Goal: Transaction & Acquisition: Purchase product/service

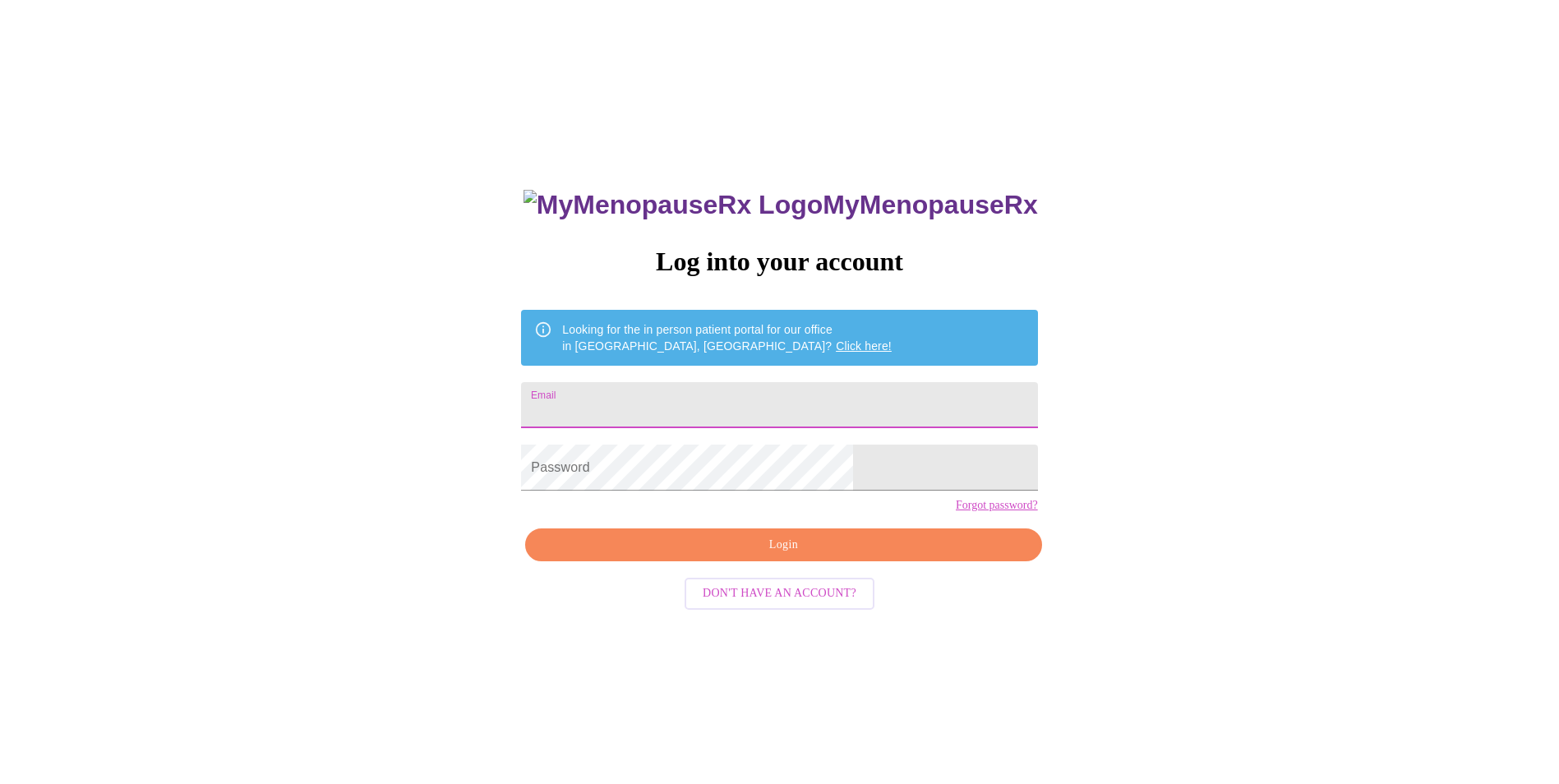
click at [663, 402] on input "Email" at bounding box center [779, 405] width 516 height 46
type input "[PERSON_NAME][EMAIL_ADDRESS][PERSON_NAME][PERSON_NAME][DOMAIN_NAME]"
click at [786, 556] on span "Login" at bounding box center [783, 545] width 478 height 21
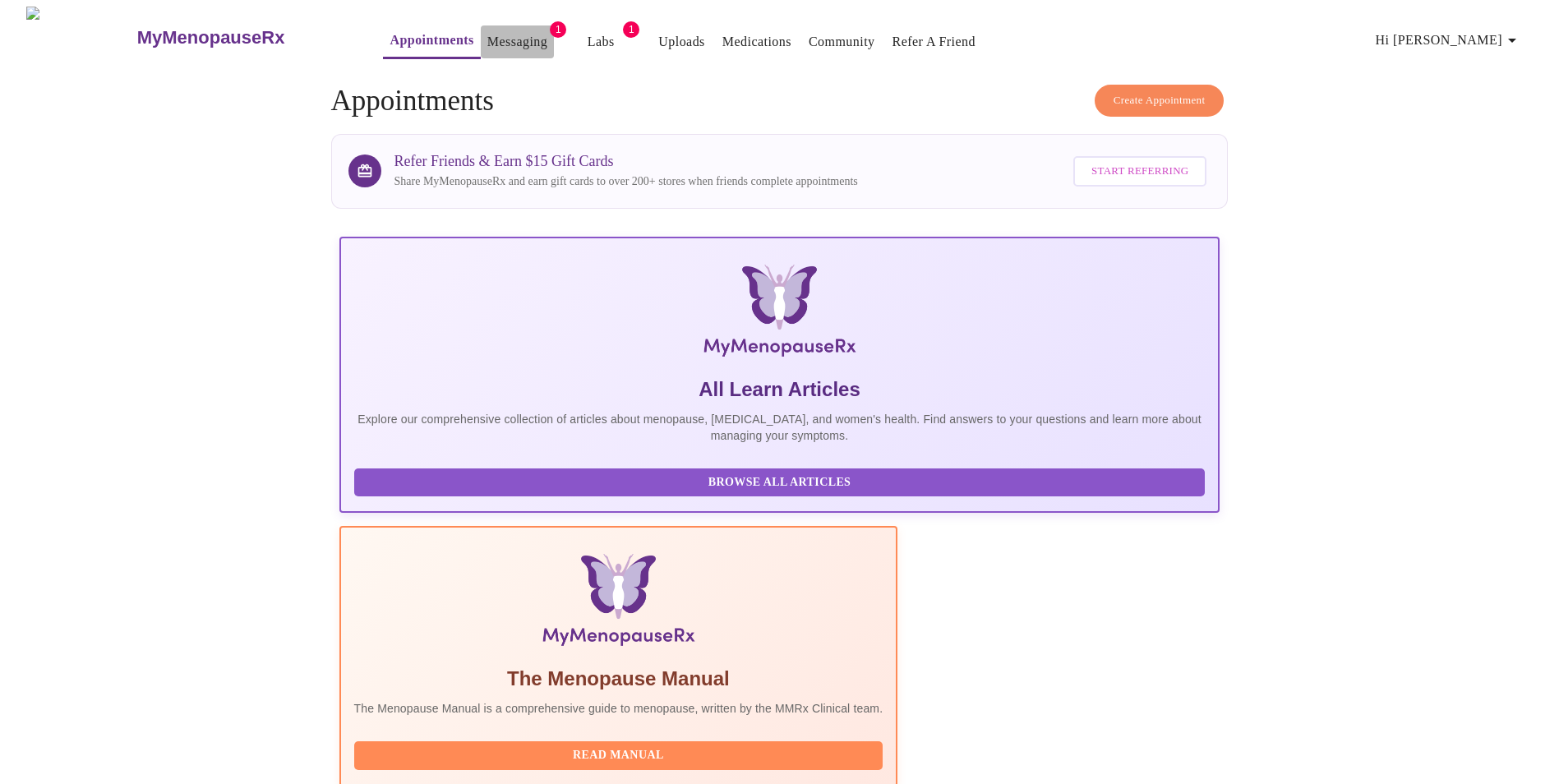
click at [487, 31] on link "Messaging" at bounding box center [517, 42] width 60 height 23
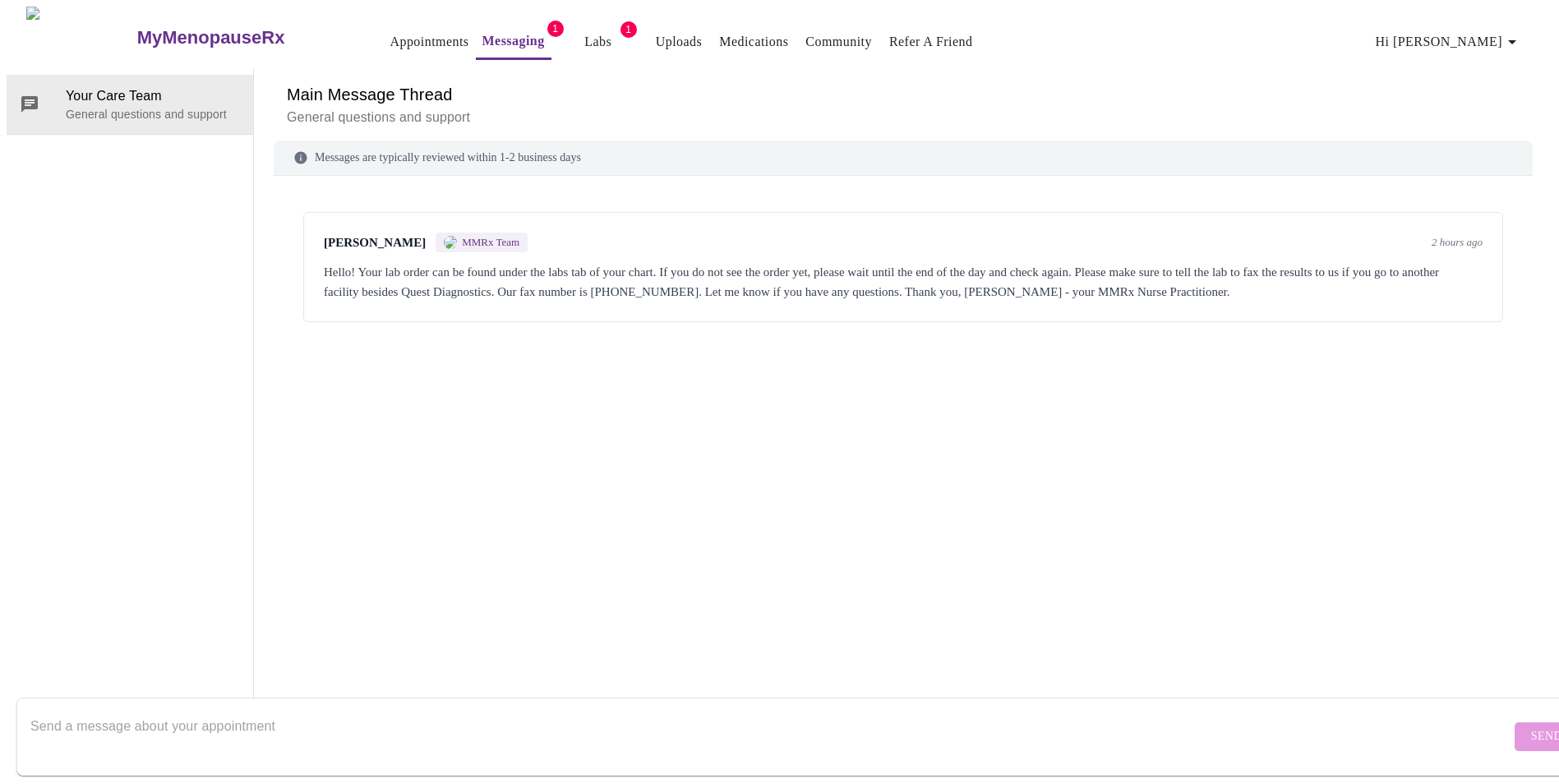
click at [584, 30] on link "Labs" at bounding box center [597, 42] width 27 height 23
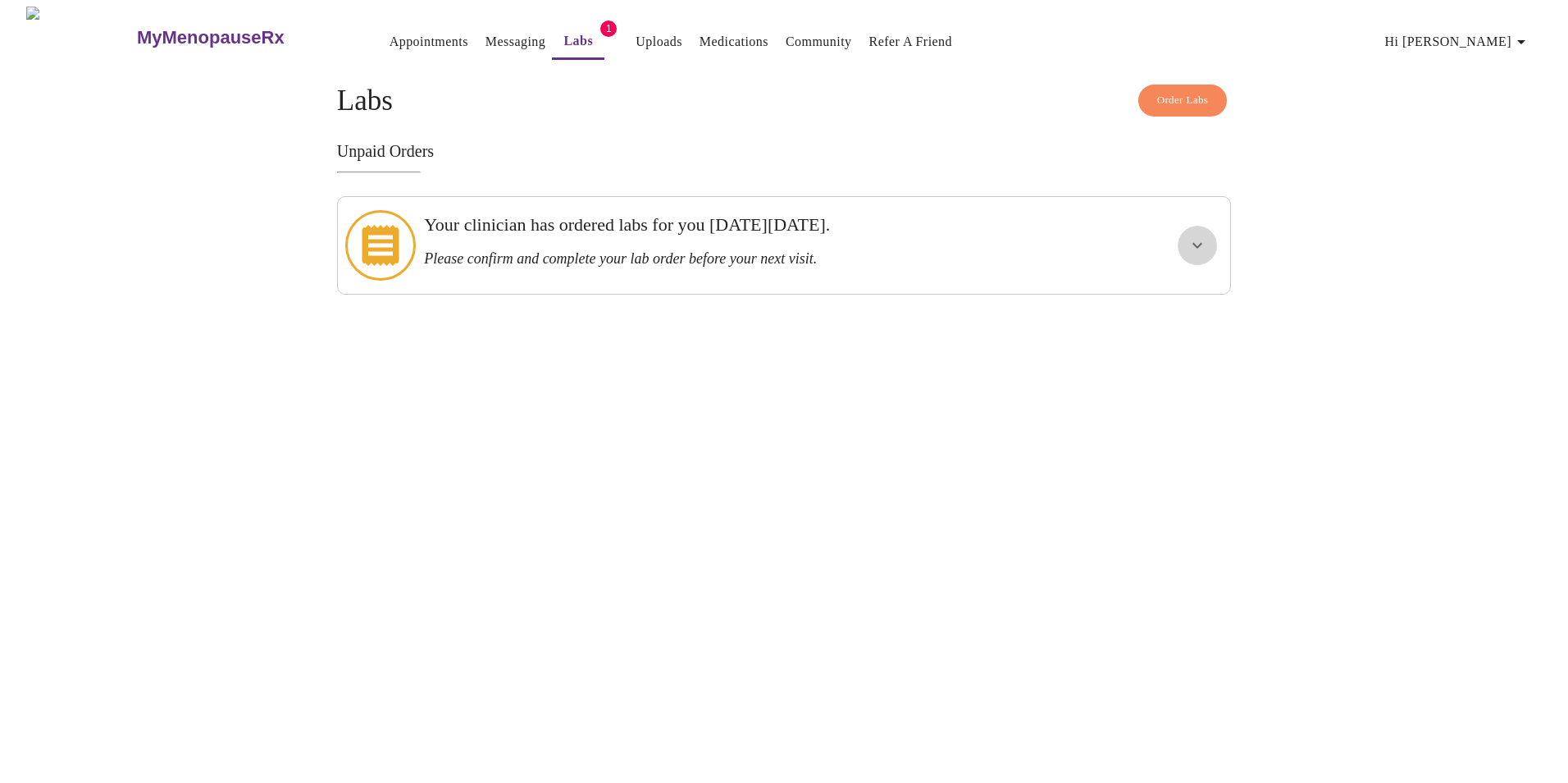
click at [1197, 236] on icon "show more" at bounding box center [1197, 245] width 20 height 20
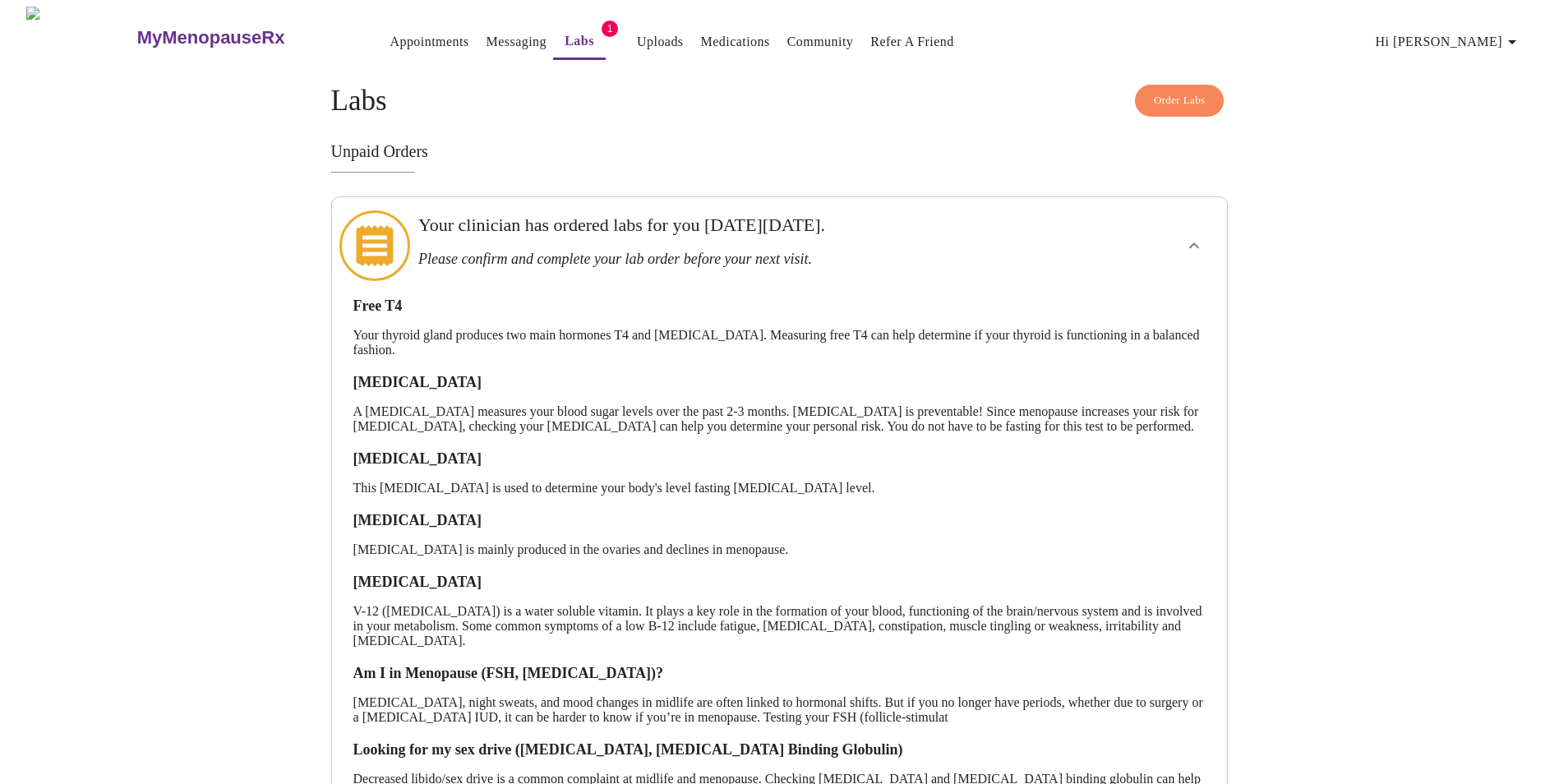
click at [369, 148] on h3 "Unpaid Orders" at bounding box center [780, 152] width 897 height 19
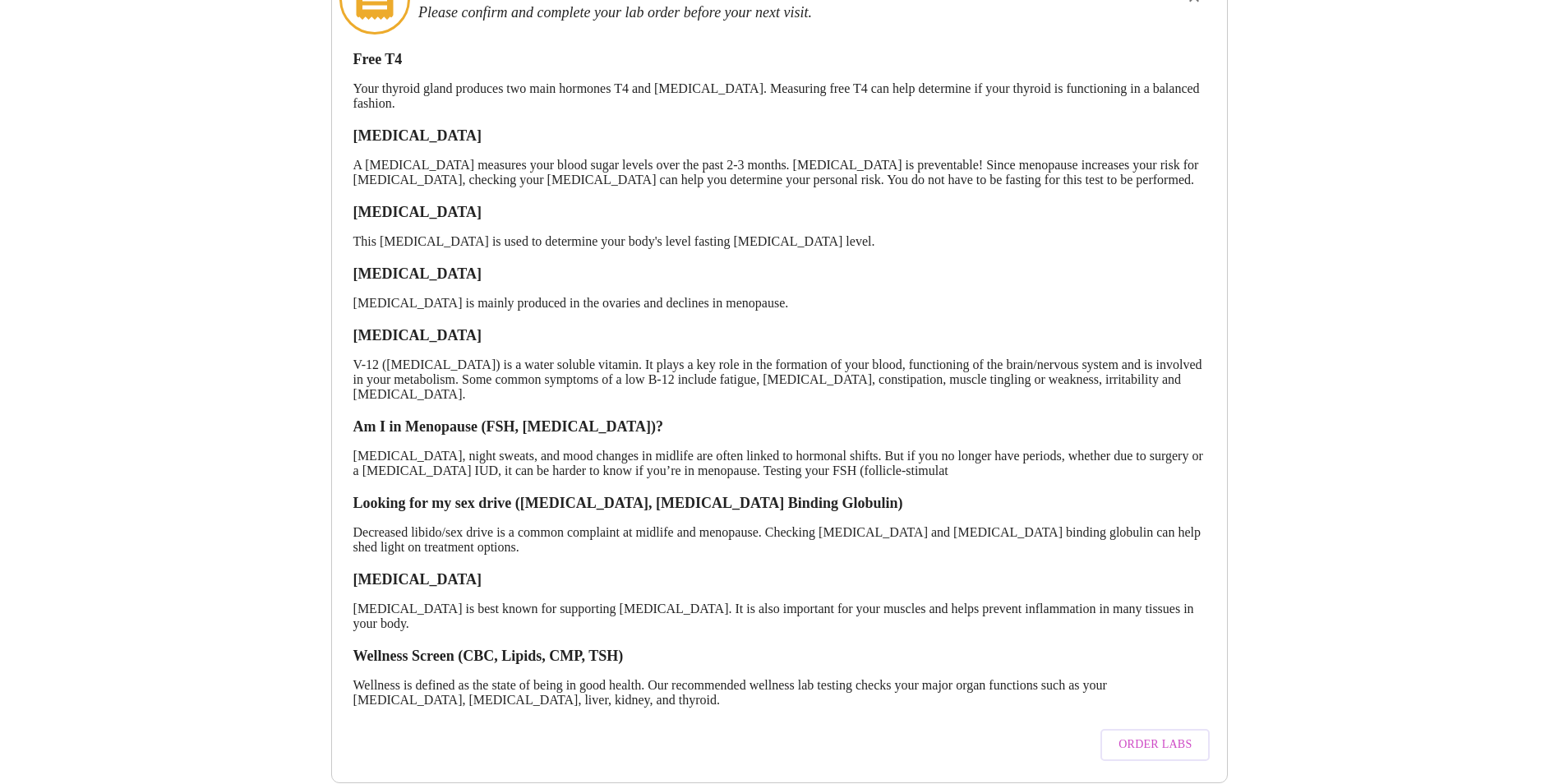
scroll to position [287, 0]
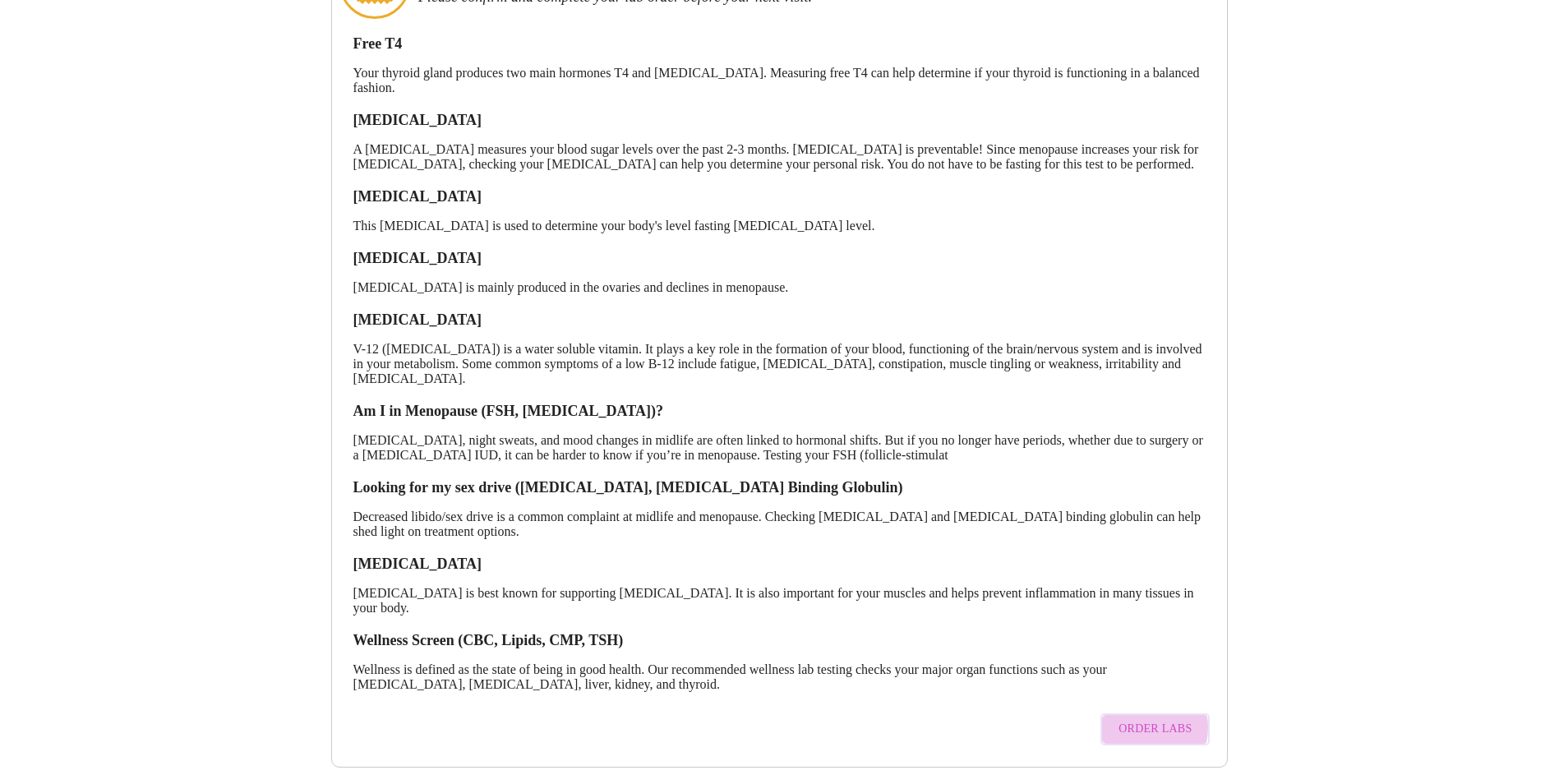
click at [1145, 719] on span "Order Labs" at bounding box center [1155, 729] width 74 height 21
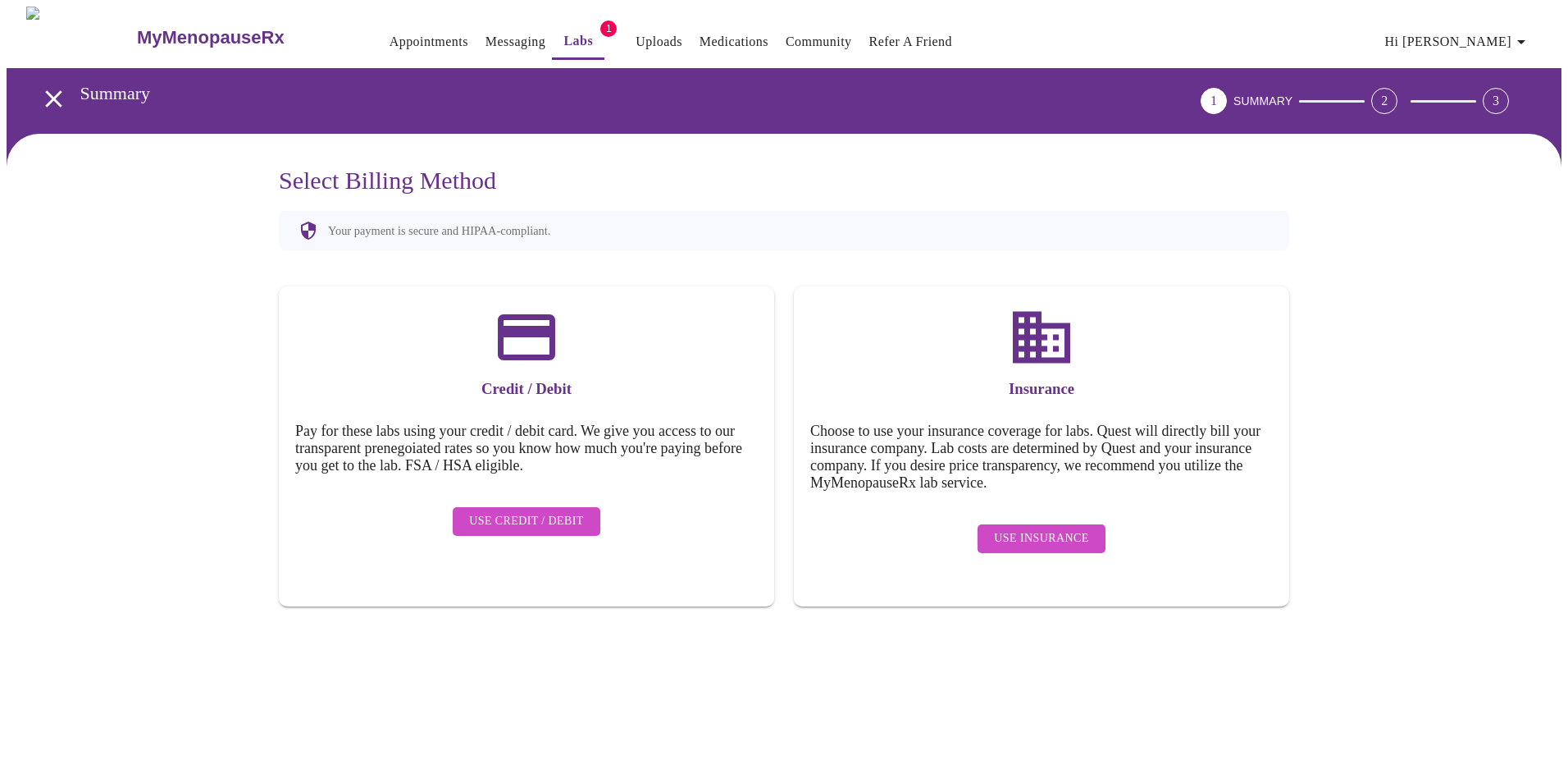
click at [1055, 529] on span "Use Insurance" at bounding box center [1042, 539] width 94 height 21
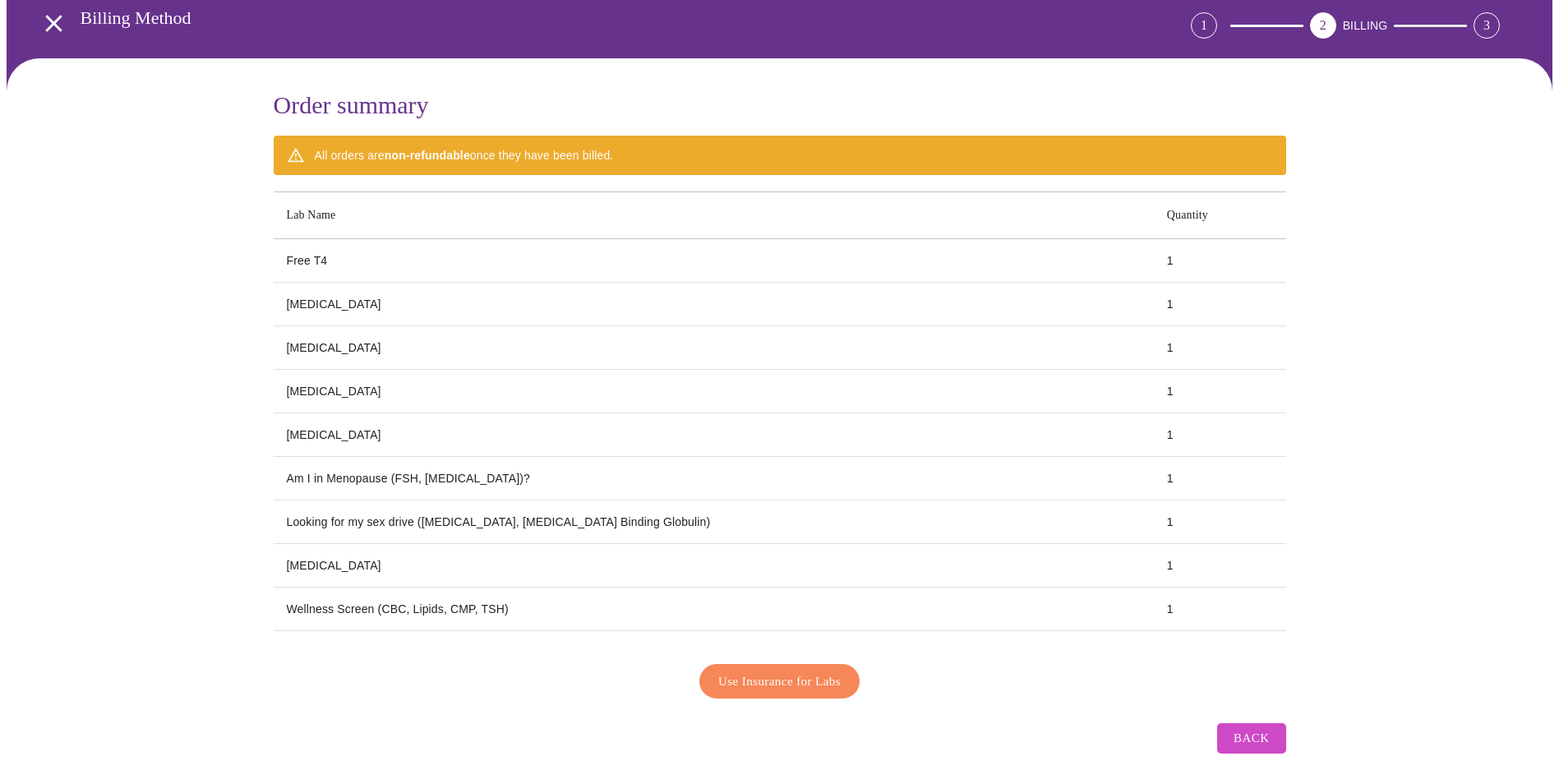
scroll to position [79, 0]
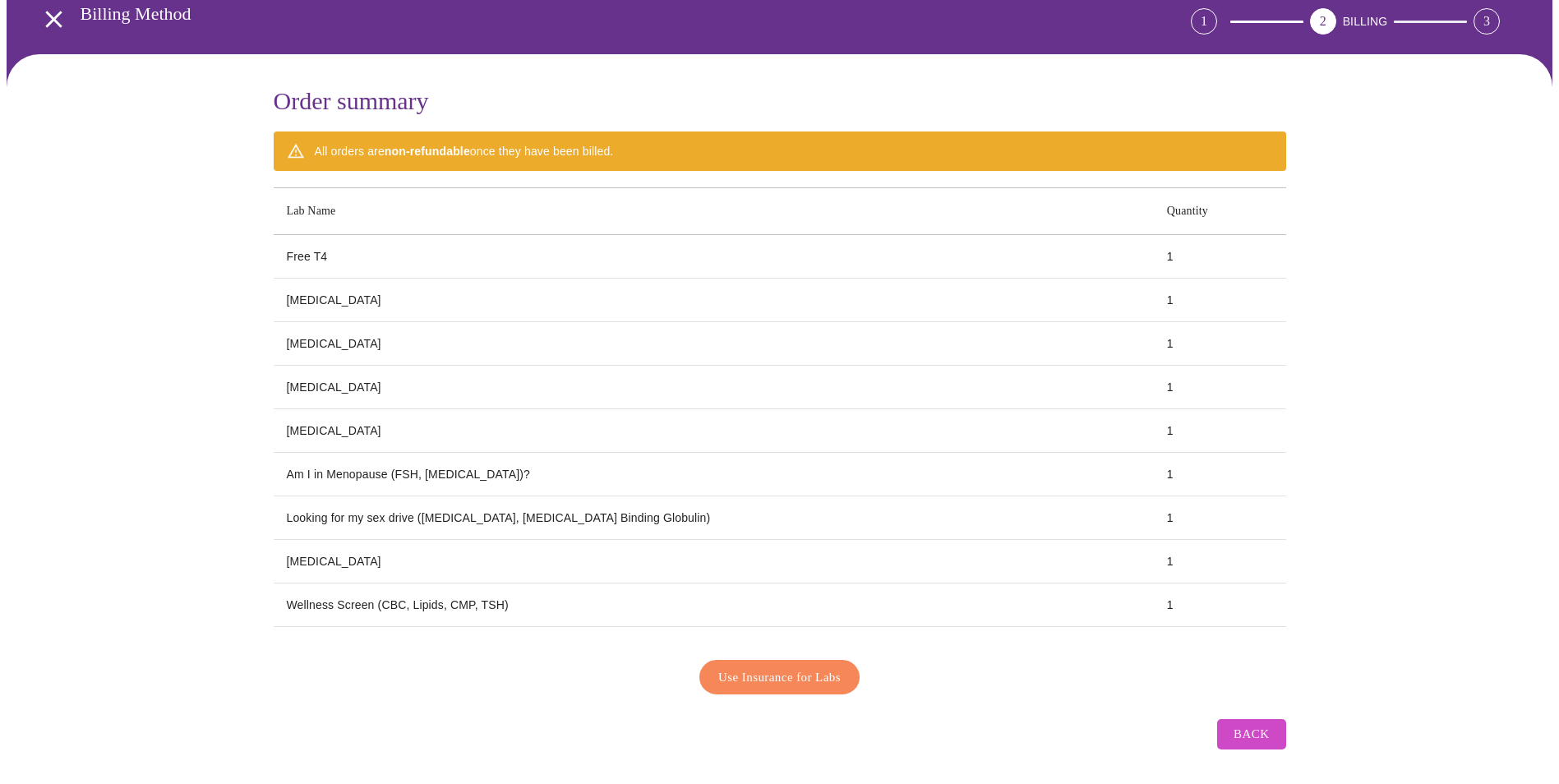
click at [776, 671] on span "Use Insurance for Labs" at bounding box center [780, 676] width 123 height 22
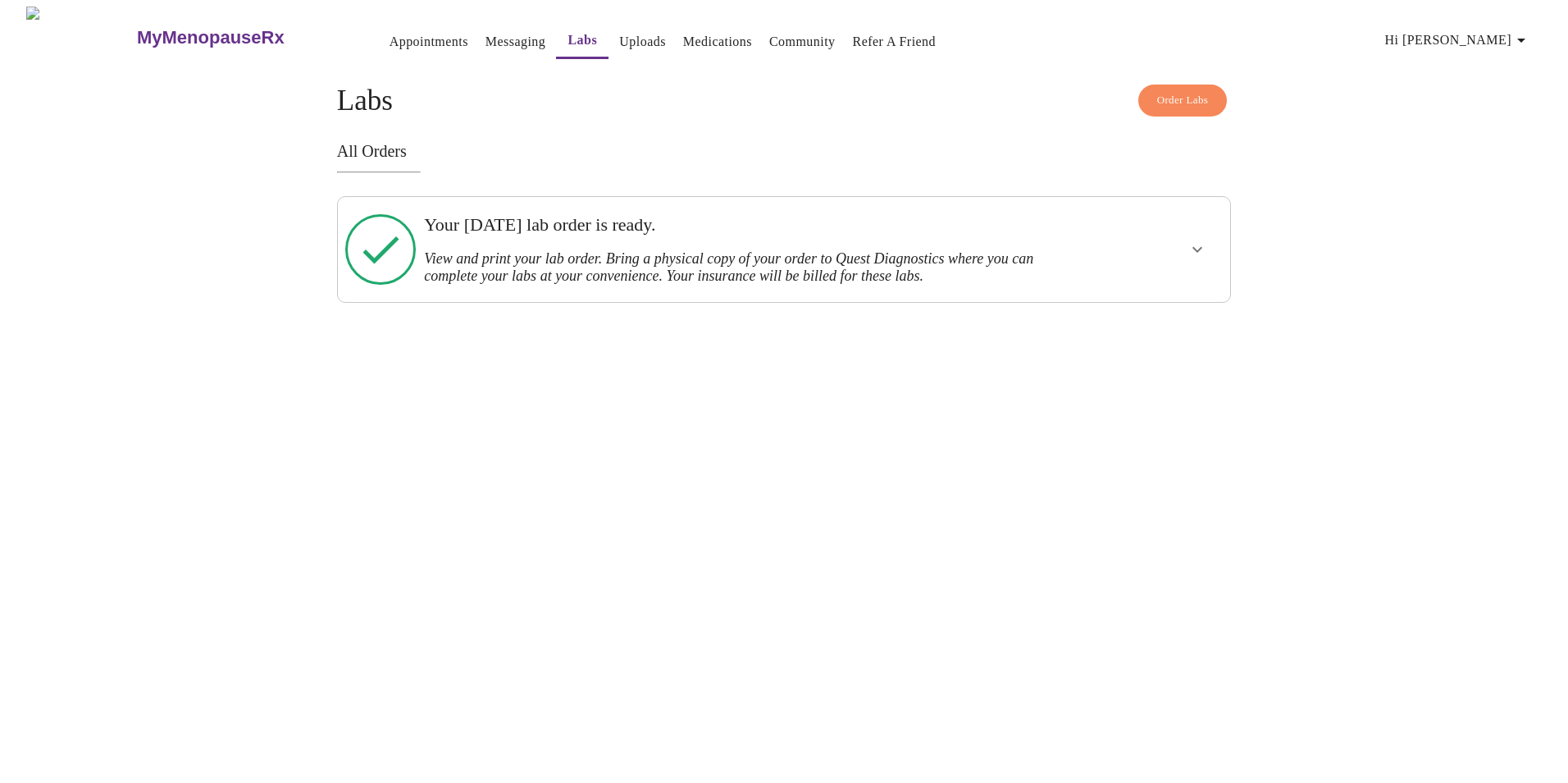
click at [1198, 245] on icon "show more" at bounding box center [1197, 249] width 20 height 20
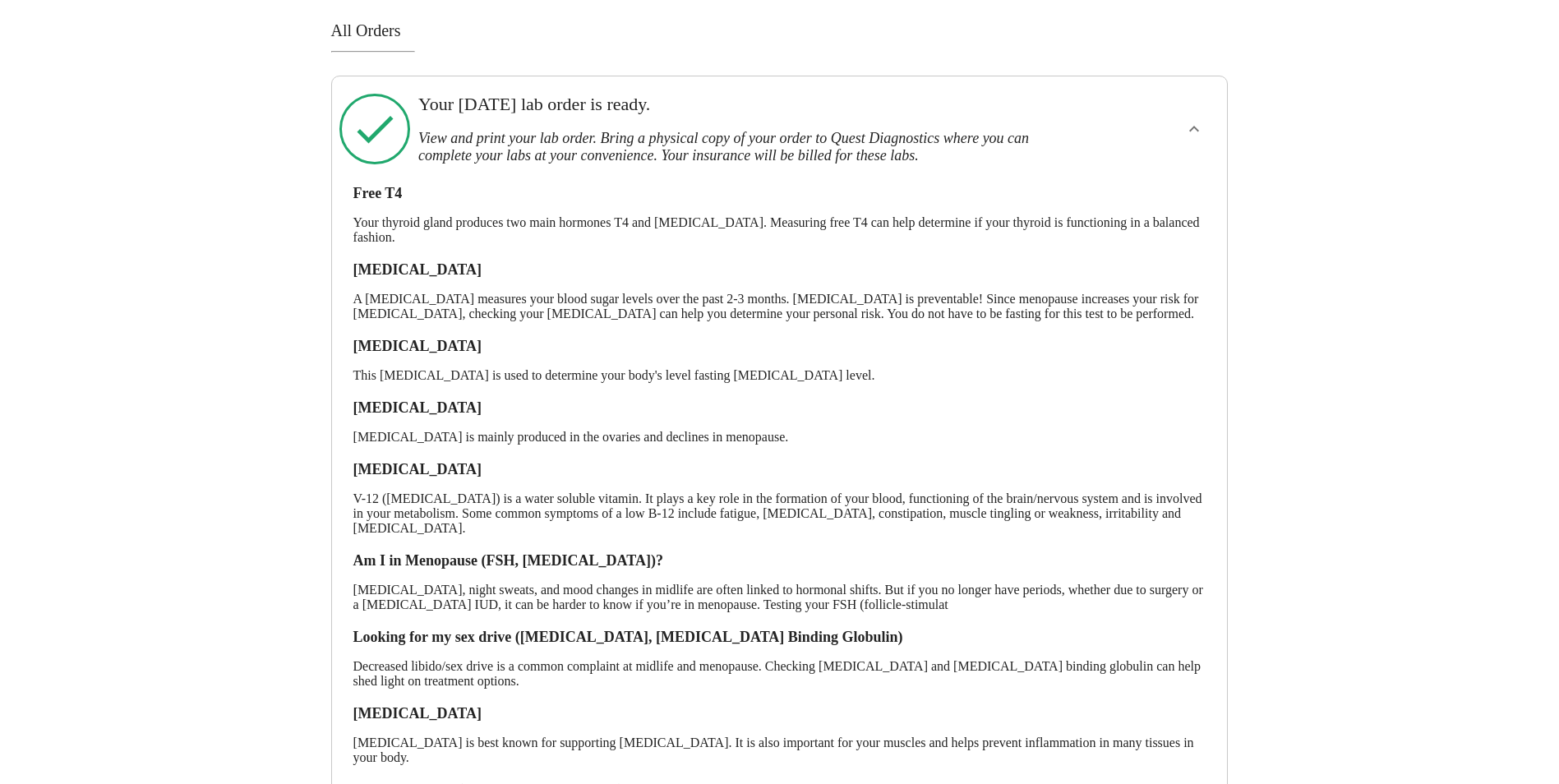
scroll to position [304, 0]
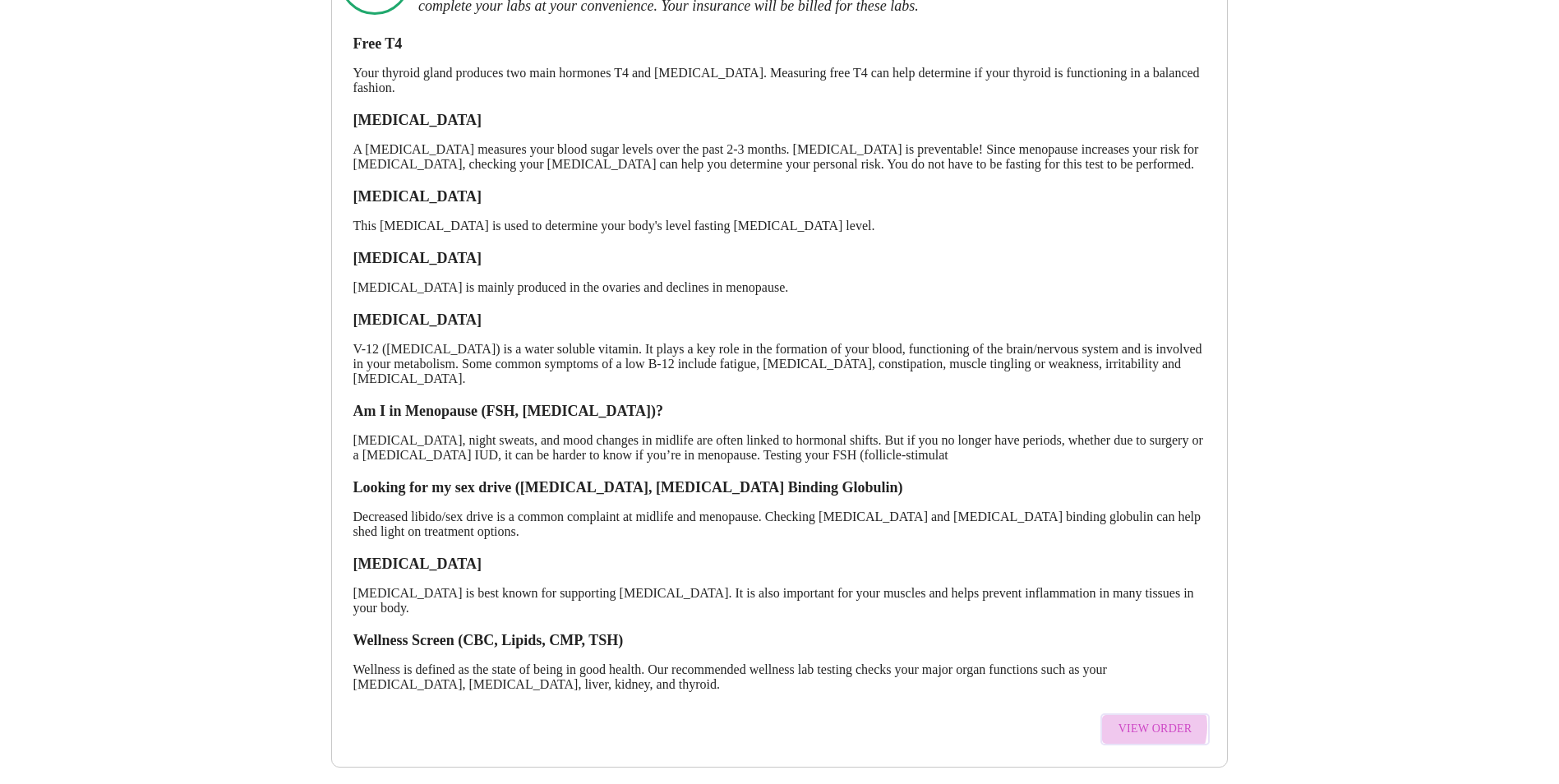
drag, startPoint x: 1143, startPoint y: 710, endPoint x: 1001, endPoint y: 458, distance: 289.3
click at [1143, 719] on span "View Order" at bounding box center [1155, 729] width 74 height 21
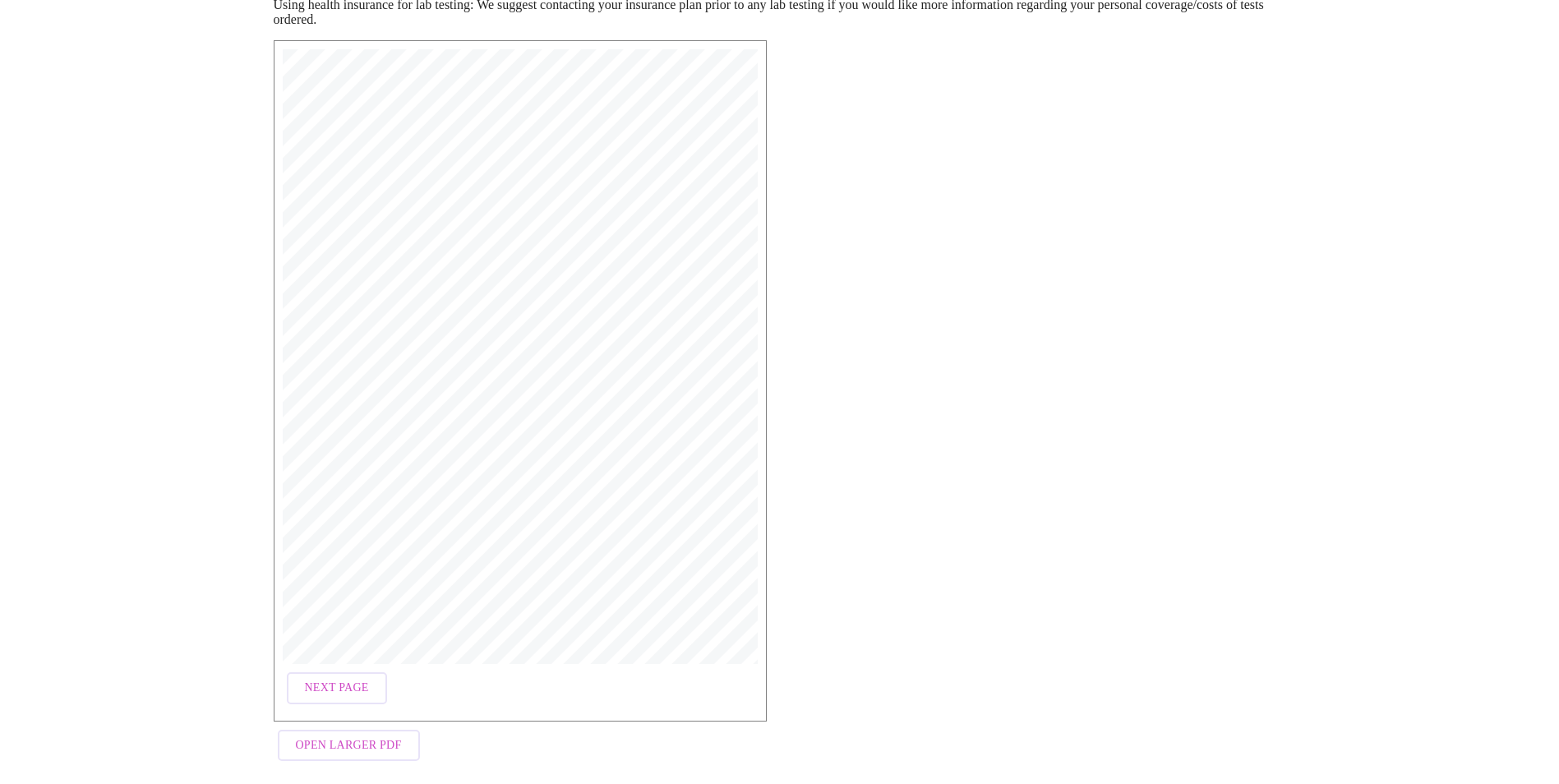
scroll to position [275, 0]
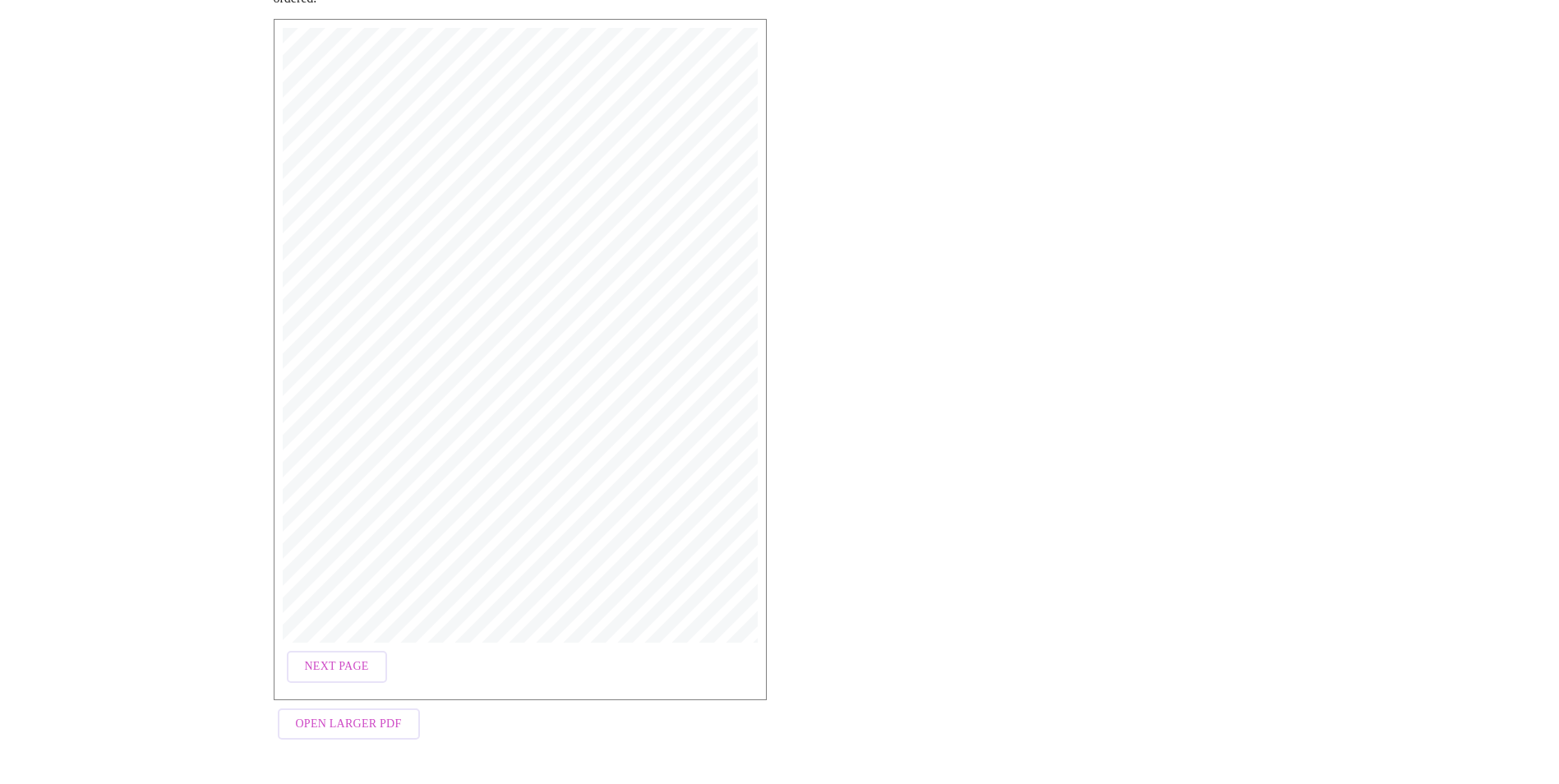
click at [358, 726] on span "Open Larger PDF" at bounding box center [349, 725] width 106 height 21
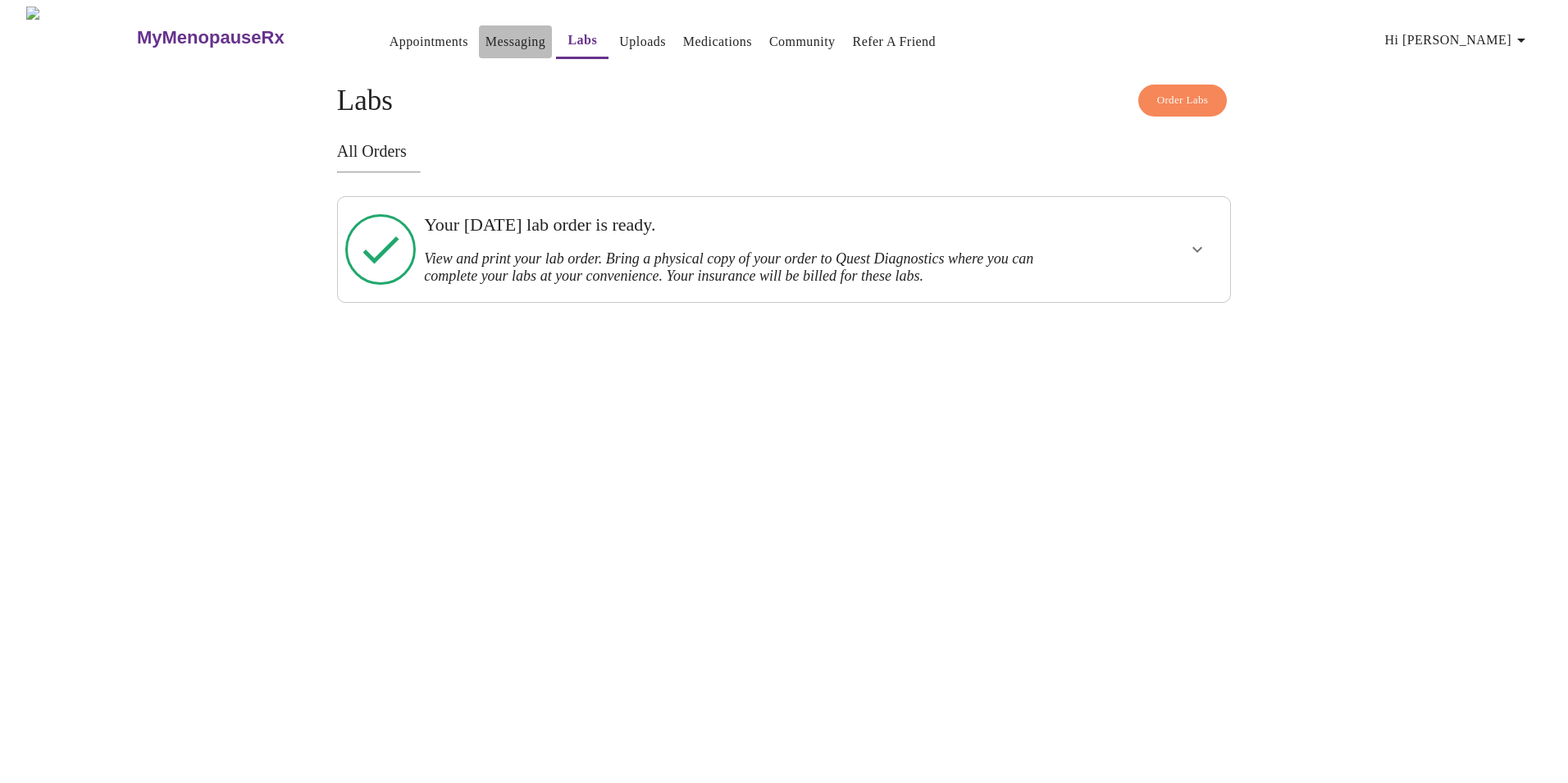
click at [491, 30] on link "Messaging" at bounding box center [516, 41] width 60 height 23
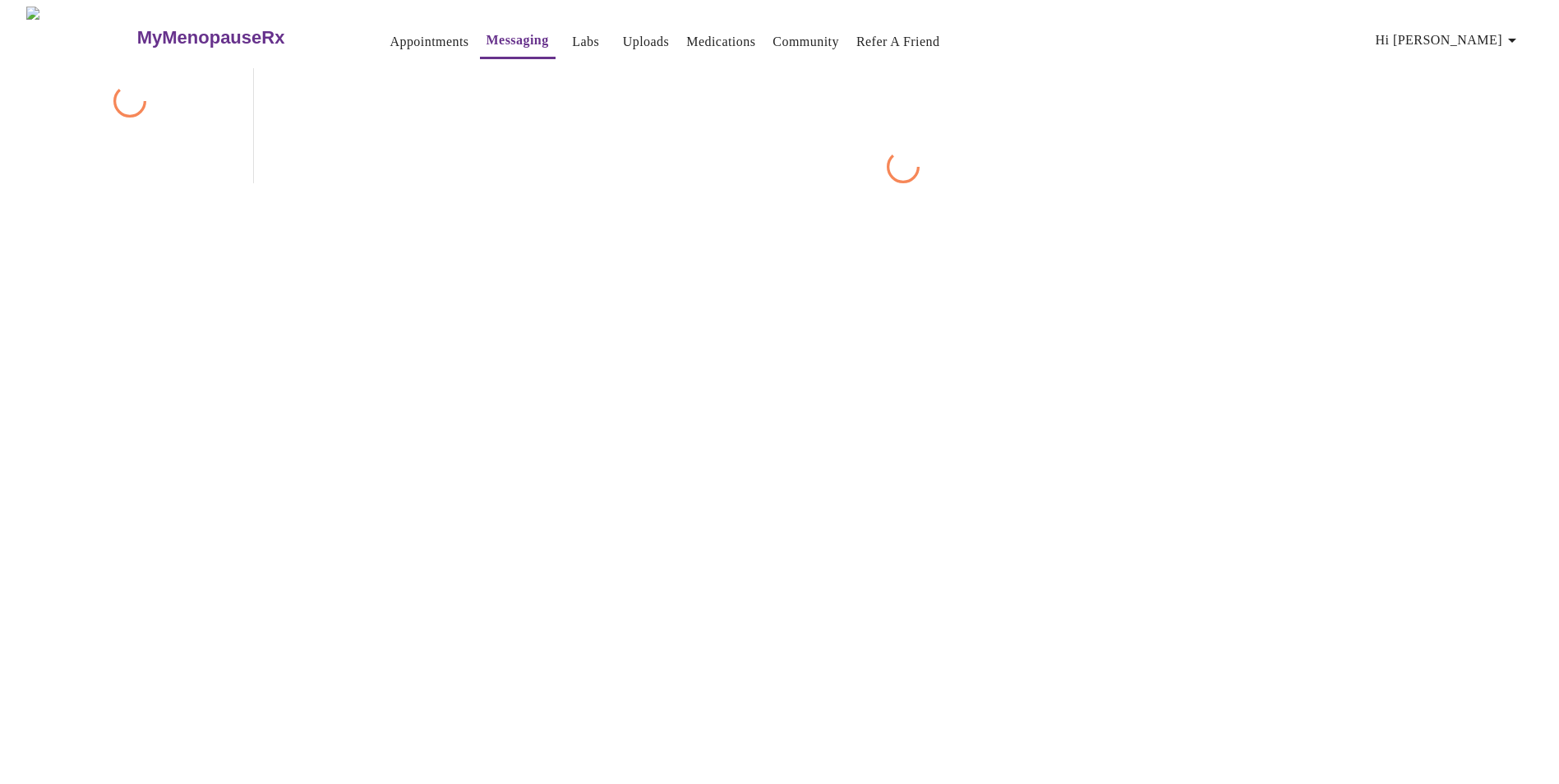
scroll to position [61, 0]
